Goal: Register for event/course

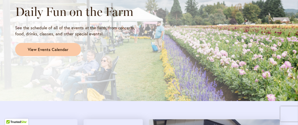
scroll to position [462, 0]
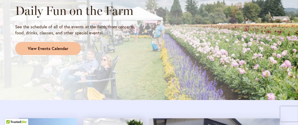
click at [57, 47] on span "View Events Calendar" at bounding box center [48, 49] width 41 height 6
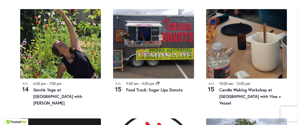
scroll to position [364, 0]
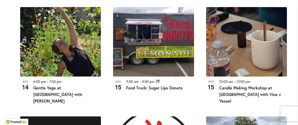
click at [210, 105] on div "[DATE] 9:00 am - 4:00 pm Event Series Food Truck: Sugar Lips Donuts [DATE] 10:0…" at bounding box center [153, 113] width 279 height 404
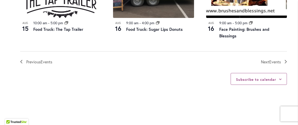
scroll to position [628, 0]
